Goal: Download file/media

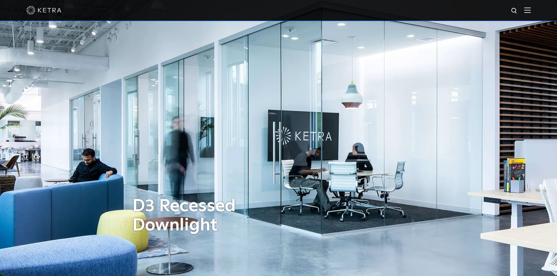
click at [530, 14] on div at bounding box center [278, 10] width 504 height 20
click at [530, 11] on img at bounding box center [527, 10] width 6 height 6
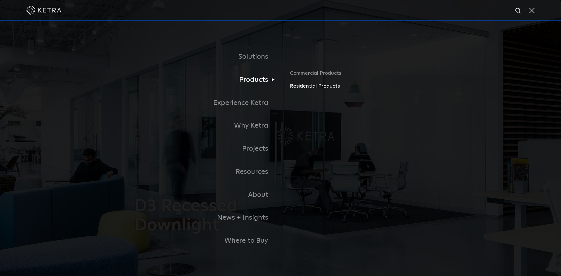
click at [308, 86] on link "Residential Products" at bounding box center [358, 86] width 137 height 8
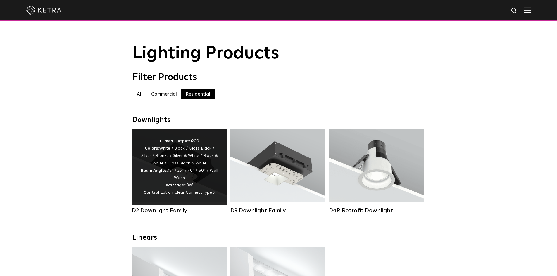
click at [167, 165] on div "Lumen Output: 1200 Colors: White / Black / Gloss Black / Silver / Bronze / Silv…" at bounding box center [179, 167] width 77 height 59
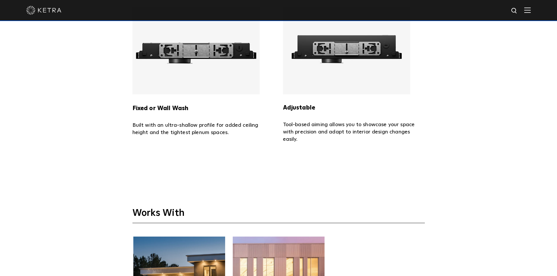
scroll to position [1607, 0]
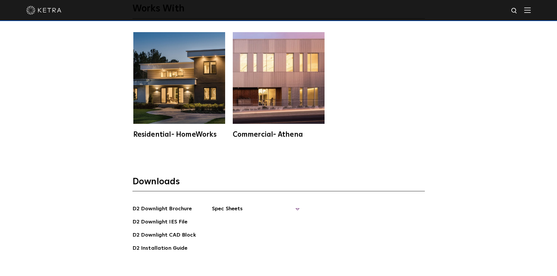
click at [253, 205] on span "Spec Sheets" at bounding box center [256, 211] width 88 height 13
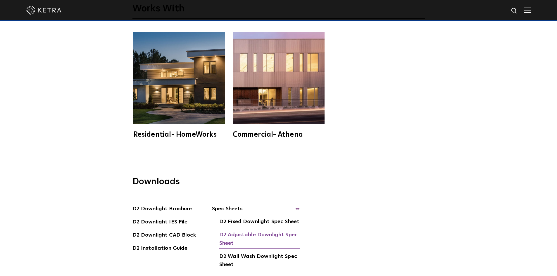
click at [245, 231] on link "D2 Adjustable Downlight Spec Sheet" at bounding box center [259, 240] width 80 height 18
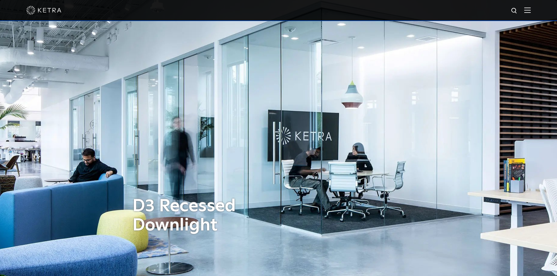
scroll to position [263, 0]
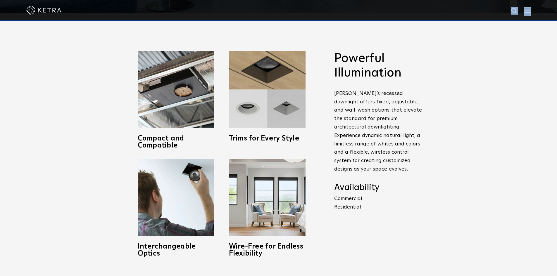
click at [531, 13] on div at bounding box center [278, 10] width 557 height 21
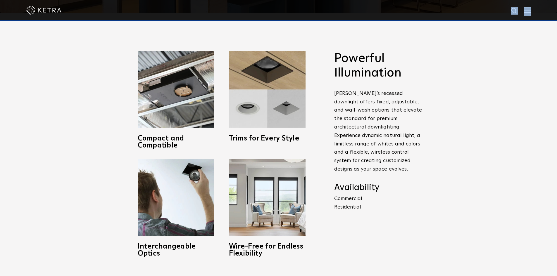
click at [530, 11] on img at bounding box center [527, 10] width 6 height 6
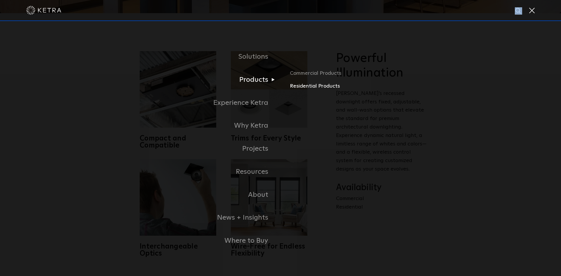
click at [307, 87] on link "Residential Products" at bounding box center [358, 86] width 137 height 8
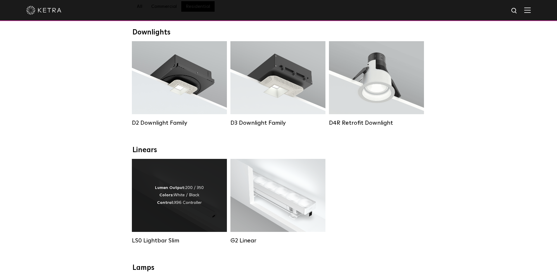
scroll to position [117, 0]
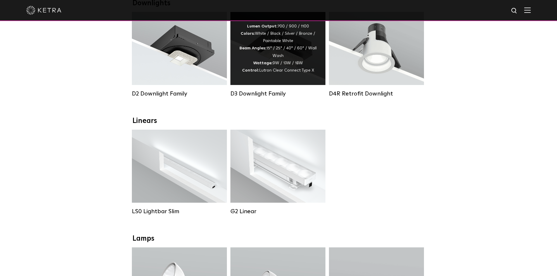
click at [295, 65] on div "Lumen Output: 700 / 900 / 1100 Colors: White / Black / Silver / Bronze / Painta…" at bounding box center [277, 48] width 77 height 51
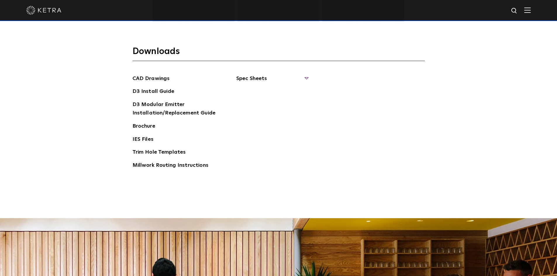
scroll to position [877, 0]
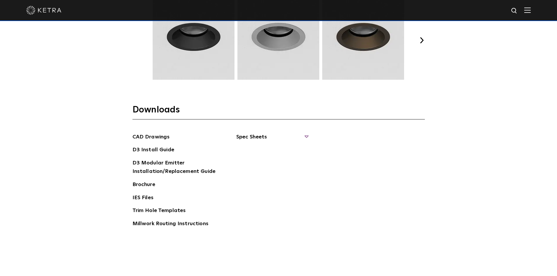
click at [265, 138] on span "Spec Sheets" at bounding box center [272, 139] width 72 height 13
click at [267, 150] on link "D3 Adjustable Round" at bounding box center [265, 150] width 44 height 6
